Goal: Complete application form

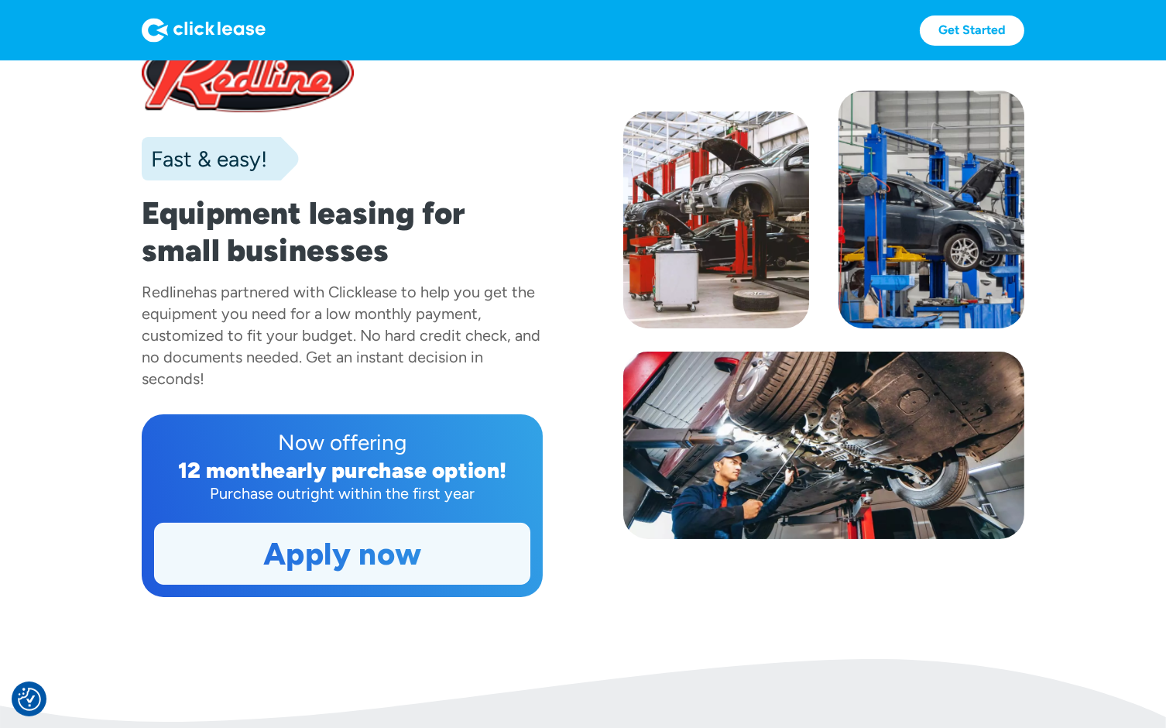
click at [415, 560] on link "Apply now" at bounding box center [342, 554] width 375 height 60
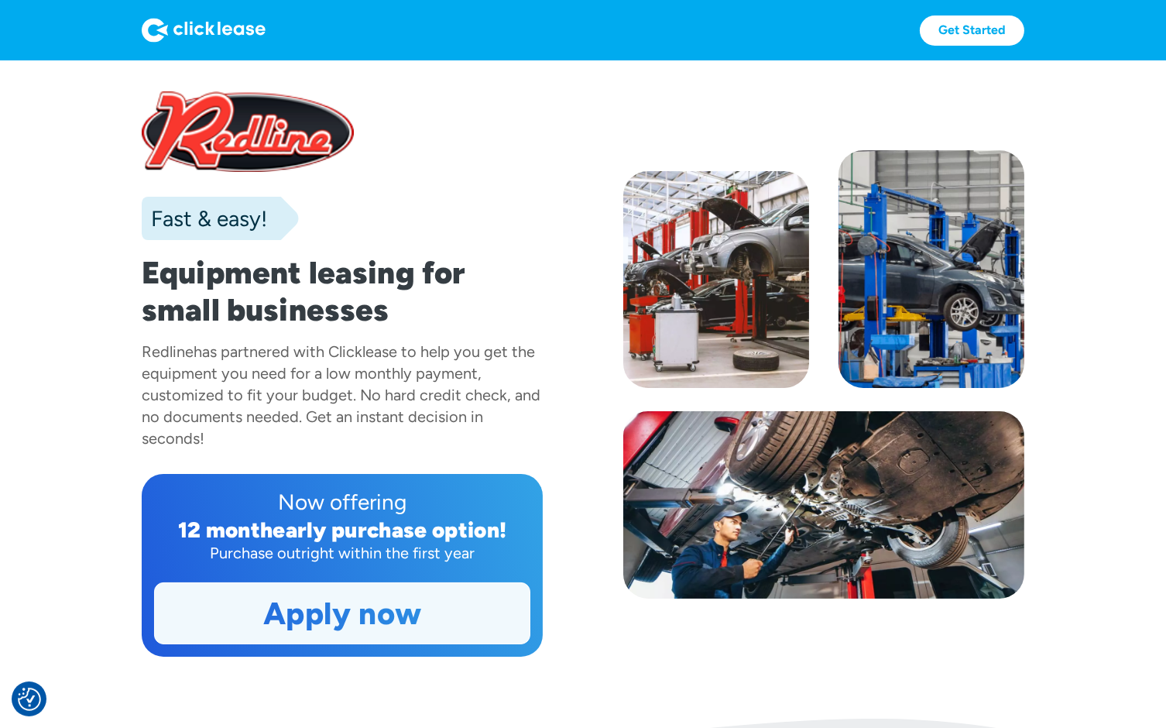
drag, startPoint x: 0, startPoint y: 0, endPoint x: 409, endPoint y: 607, distance: 732.0
click at [409, 607] on link "Apply now" at bounding box center [342, 613] width 375 height 60
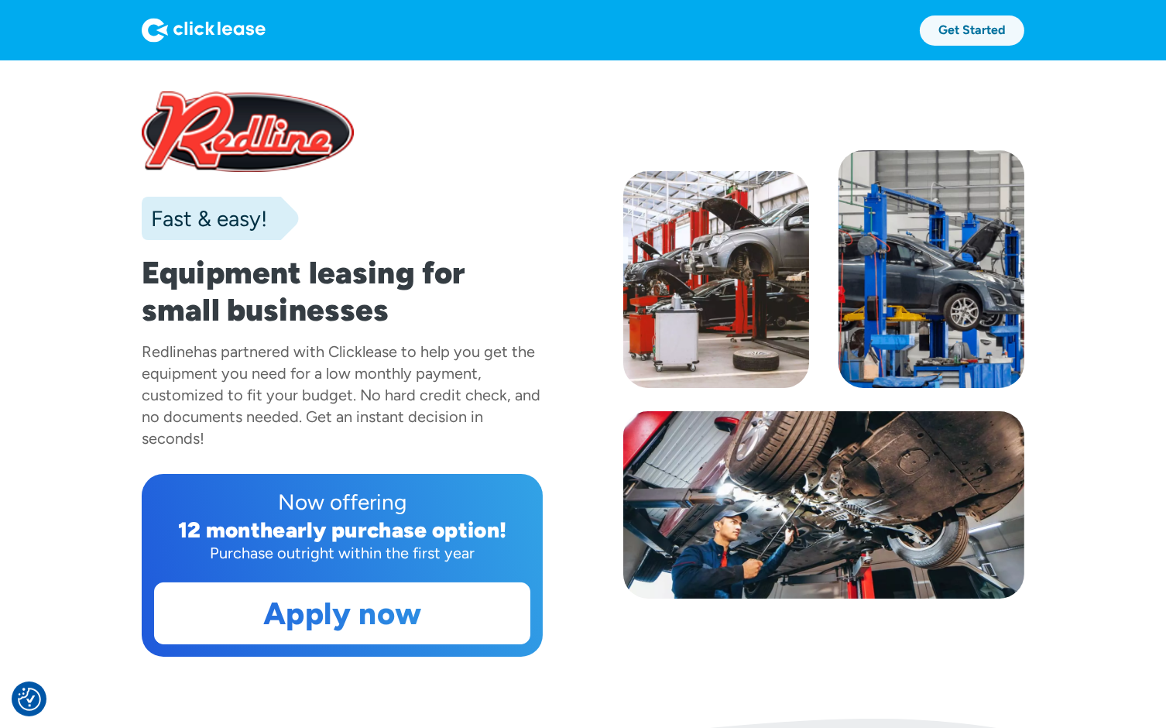
click at [965, 32] on link "Get Started" at bounding box center [972, 30] width 105 height 30
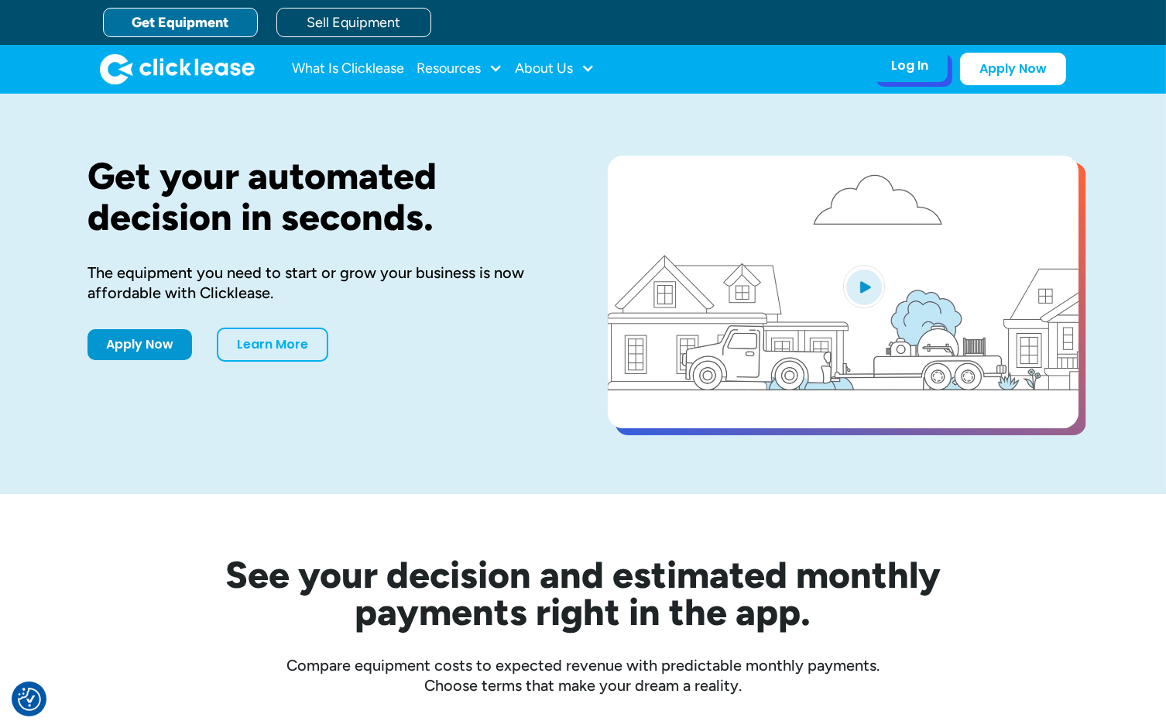
click at [896, 65] on div "Log In" at bounding box center [909, 65] width 37 height 15
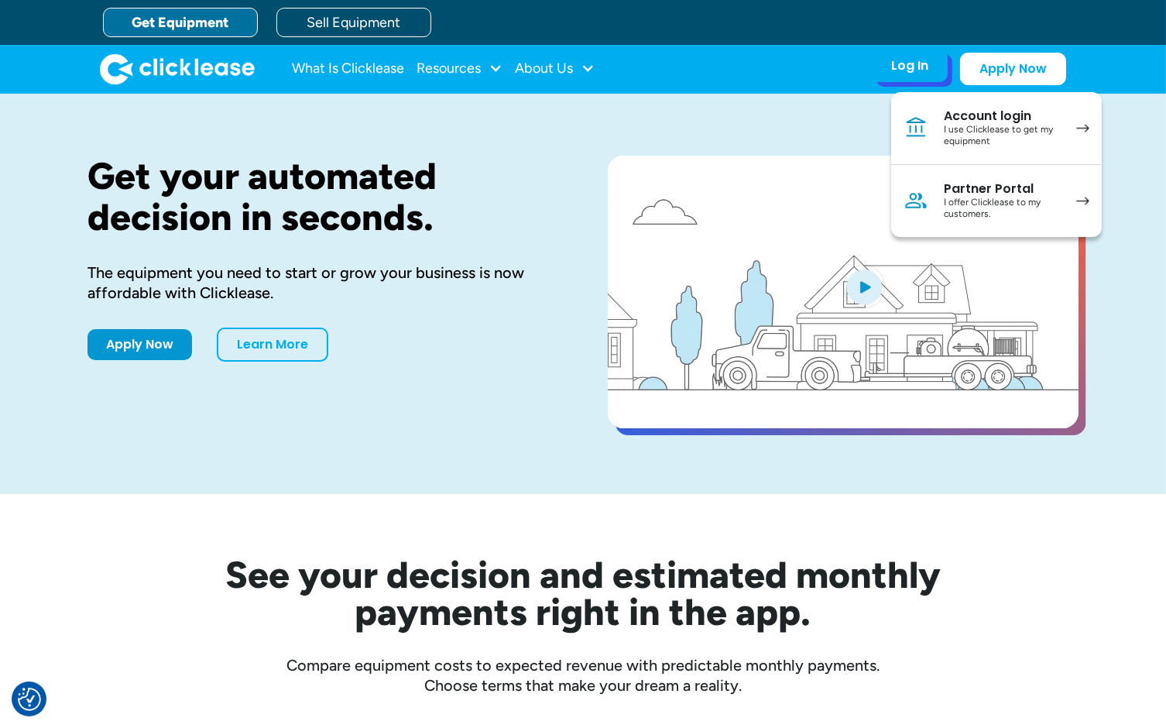
click at [985, 127] on div "I use Clicklease to get my equipment" at bounding box center [1002, 136] width 117 height 24
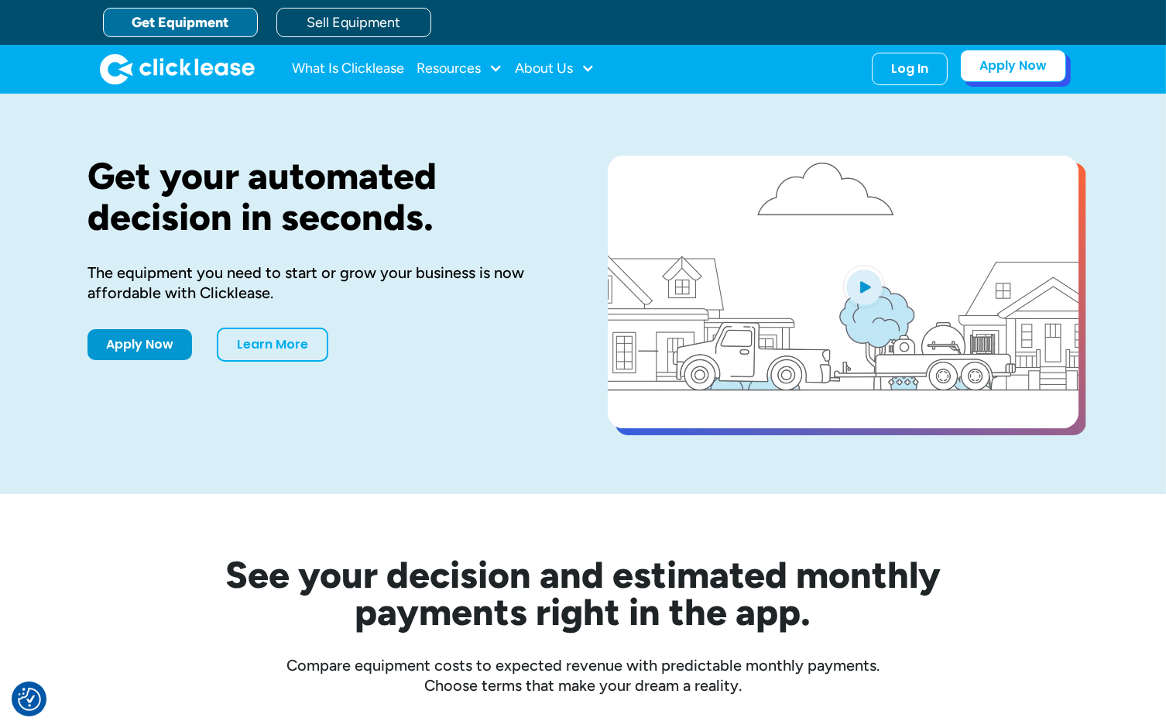
click at [1015, 68] on link "Apply Now" at bounding box center [1013, 66] width 106 height 33
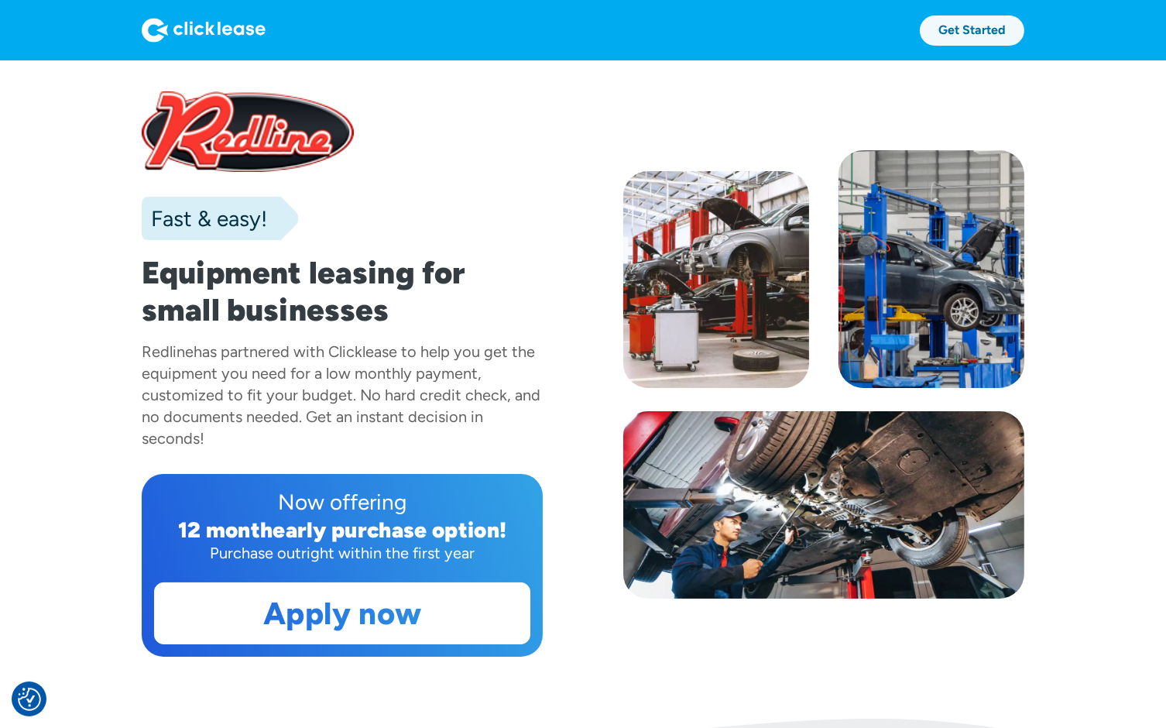
click at [984, 35] on link "Get Started" at bounding box center [972, 30] width 105 height 30
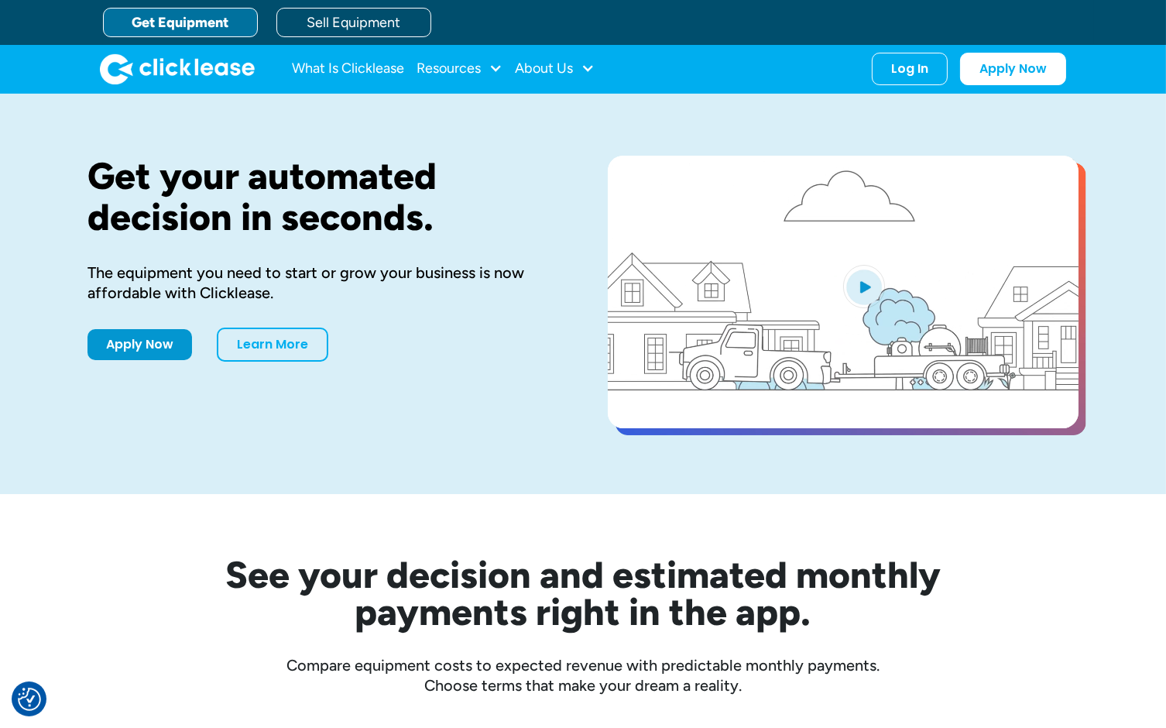
click at [169, 25] on link "Get Equipment" at bounding box center [180, 22] width 155 height 29
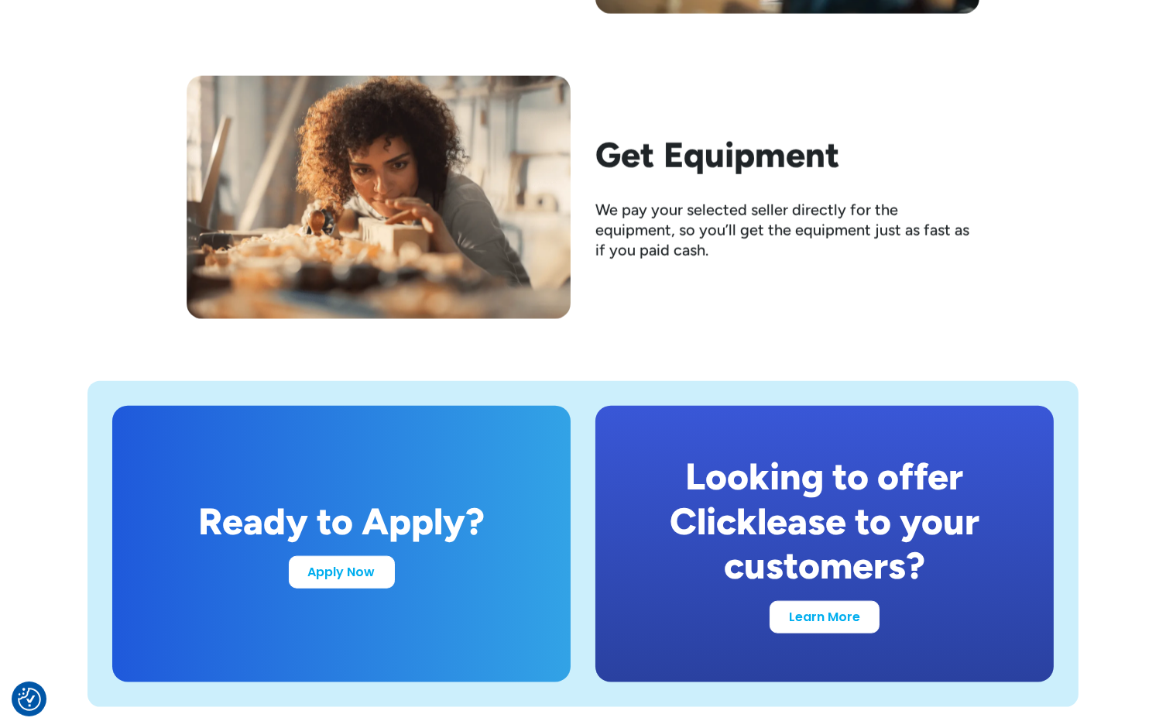
scroll to position [2701, 0]
click at [553, 476] on div "Ready to Apply? Apply Now" at bounding box center [341, 543] width 458 height 276
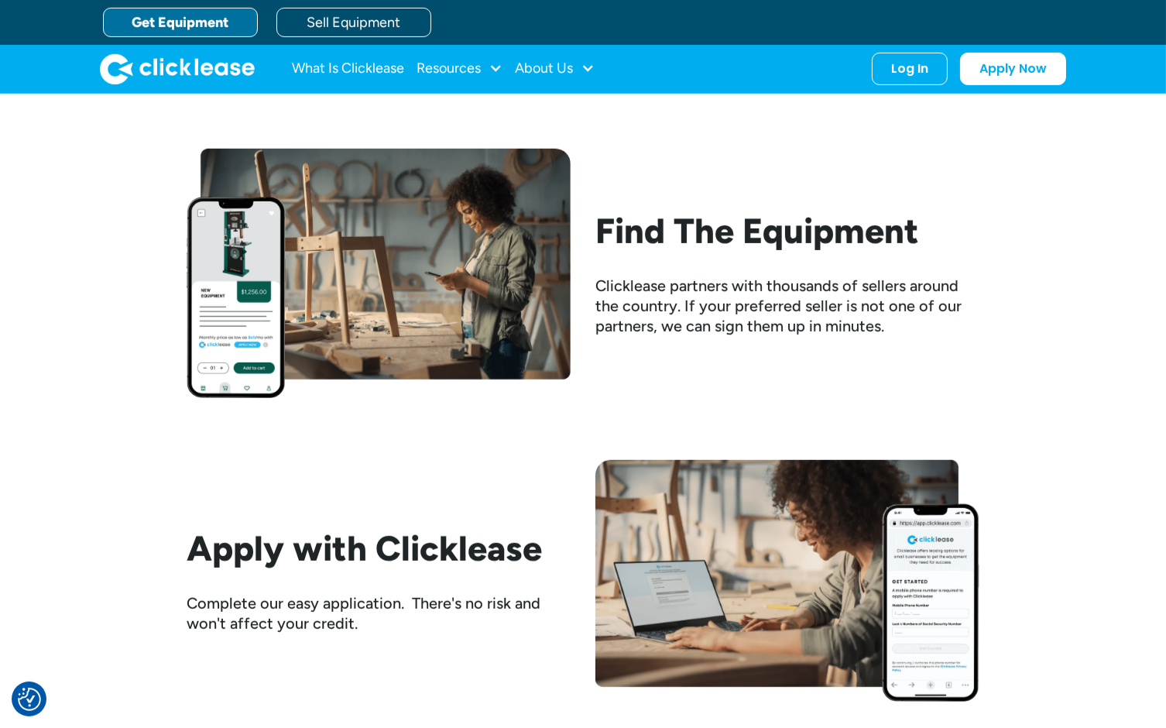
scroll to position [1430, 0]
